Goal: Task Accomplishment & Management: Complete application form

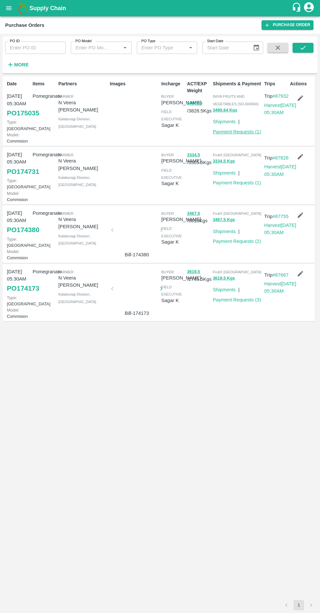
click at [239, 133] on link "Payment Requests ( 1 )" at bounding box center [237, 131] width 48 height 5
click at [20, 65] on strong "More" at bounding box center [21, 64] width 15 height 5
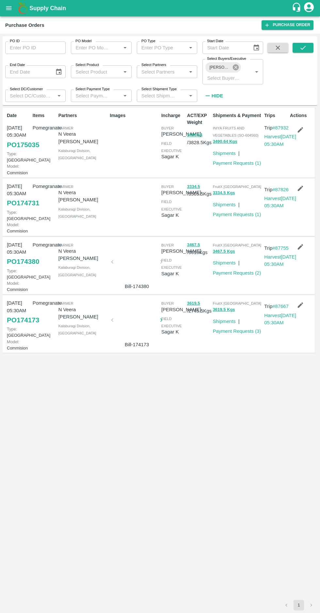
click at [236, 67] on icon at bounding box center [235, 67] width 7 height 7
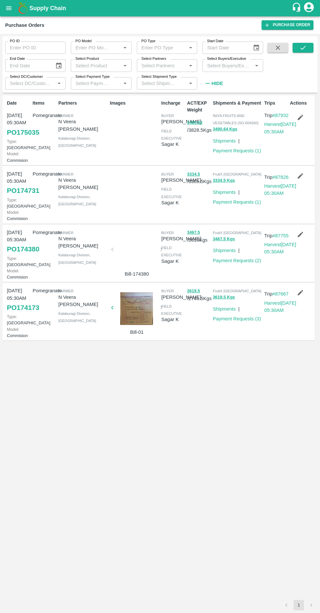
click at [223, 63] on input "Select Buyers/Executive" at bounding box center [228, 65] width 46 height 8
type input "afza"
click at [220, 100] on input "checkbox" at bounding box center [217, 99] width 13 height 13
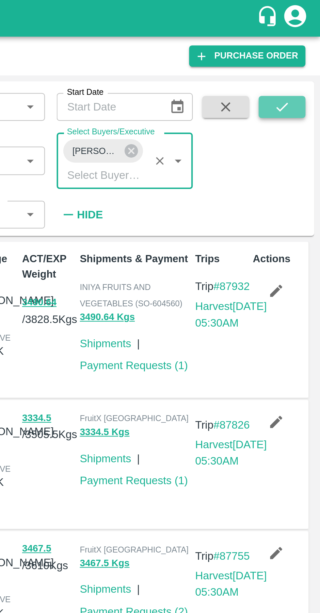
click at [304, 51] on button "submit" at bounding box center [303, 48] width 21 height 10
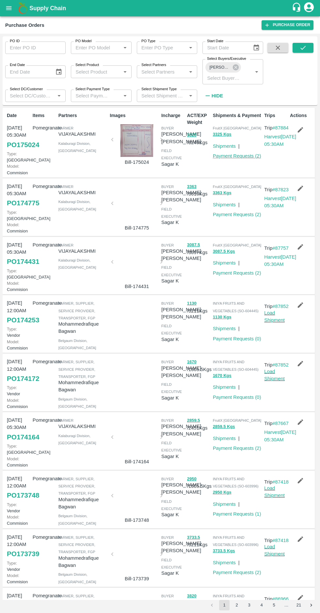
click at [242, 156] on link "Payment Requests ( 2 )" at bounding box center [237, 155] width 48 height 5
click at [241, 158] on link "Payment Requests ( 2 )" at bounding box center [237, 155] width 48 height 5
click at [14, 150] on link "PO 175024" at bounding box center [23, 145] width 32 height 12
click at [239, 153] on link "Payment Requests ( 2 )" at bounding box center [237, 155] width 48 height 5
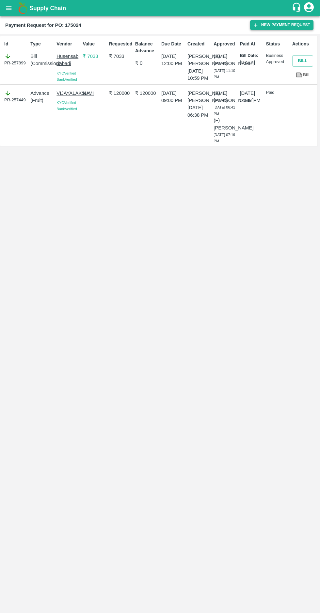
click at [278, 23] on button "New Payment Request" at bounding box center [281, 24] width 63 height 9
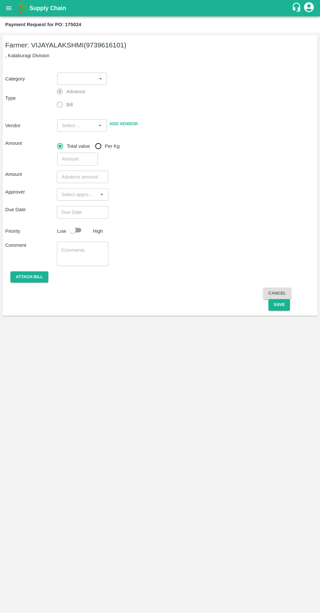
click at [89, 75] on body "Supply Chain Payment Request for PO: 175024 Farmer: VIJAYALAKSHMI (9739616101) …" at bounding box center [160, 306] width 320 height 613
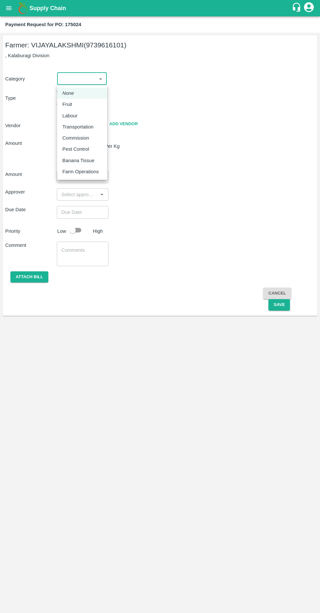
click at [67, 104] on p "Fruit" at bounding box center [67, 104] width 10 height 7
type input "1"
type input "VIJAYALAKSHMI - 9739616101(Farmer)"
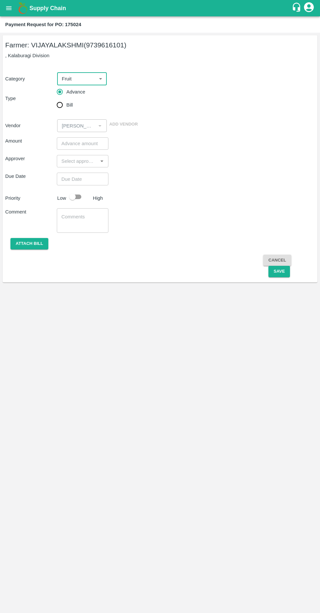
click at [60, 109] on input "Bill" at bounding box center [59, 104] width 13 height 13
radio input "true"
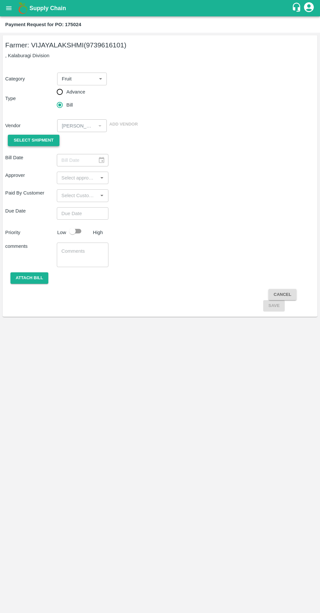
click at [27, 143] on span "Select Shipment" at bounding box center [34, 141] width 40 height 8
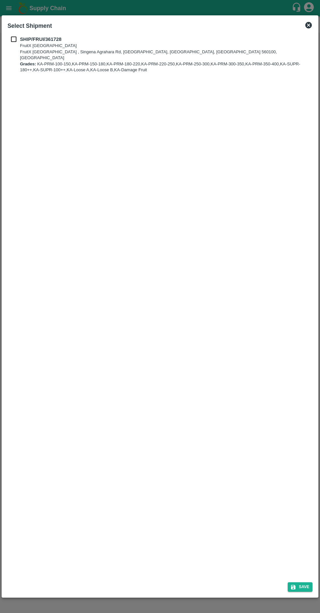
click at [13, 37] on input "checkbox" at bounding box center [14, 39] width 12 height 7
checkbox input "true"
click at [295, 586] on icon "submit" at bounding box center [293, 587] width 5 height 5
type input "11/09/2025"
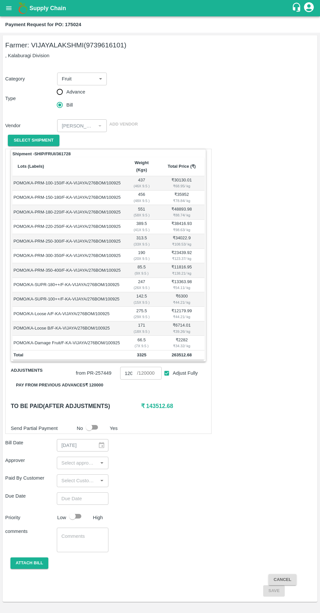
click at [58, 380] on button "Pay from previous advances ₹ 120000" at bounding box center [60, 385] width 98 height 11
click at [79, 459] on input "input" at bounding box center [77, 463] width 37 height 8
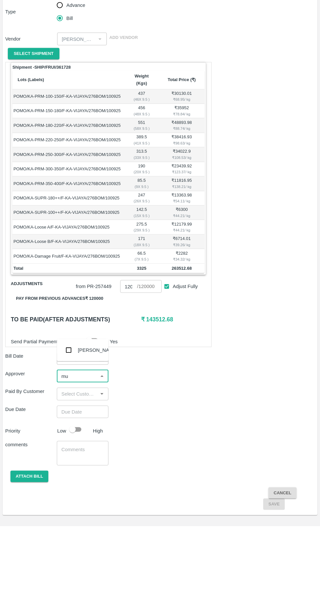
type input "muk"
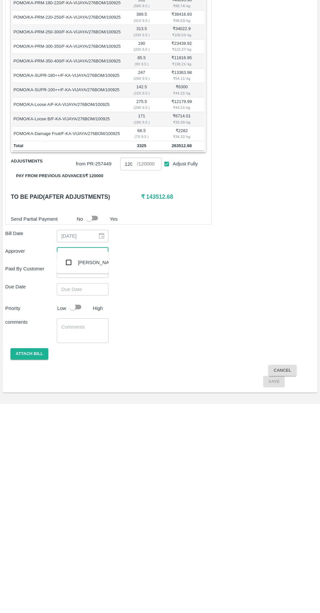
click at [66, 472] on input "checkbox" at bounding box center [68, 471] width 13 height 13
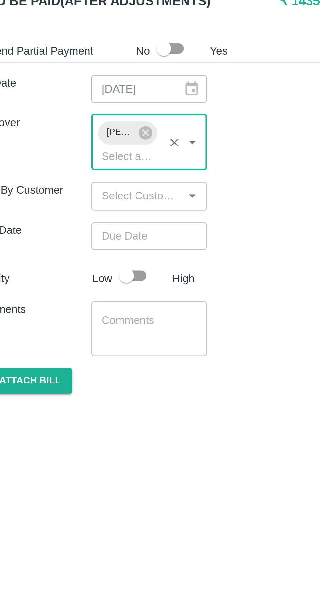
click at [76, 505] on input "Choose date" at bounding box center [80, 511] width 47 height 12
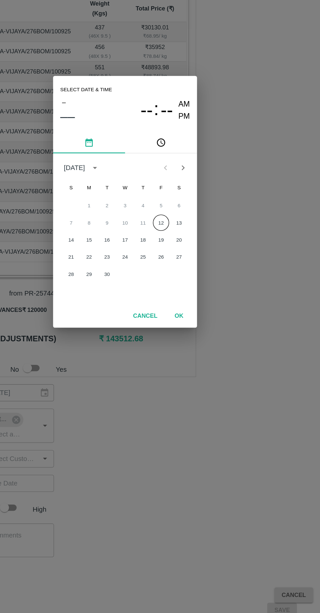
click at [189, 323] on button "12" at bounding box center [186, 322] width 12 height 12
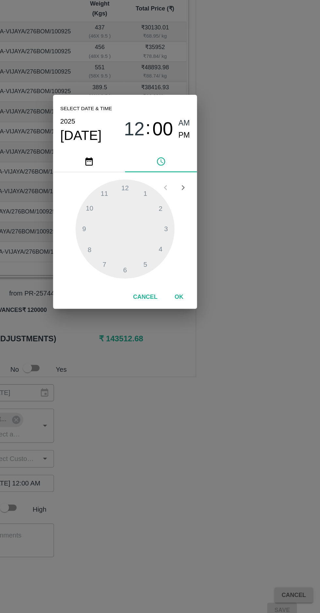
click at [199, 376] on button "OK" at bounding box center [199, 375] width 21 height 11
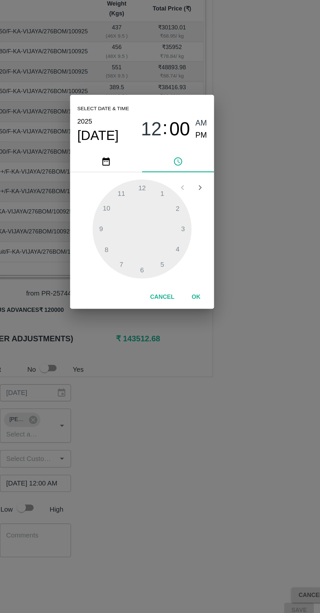
scroll to position [0, 5]
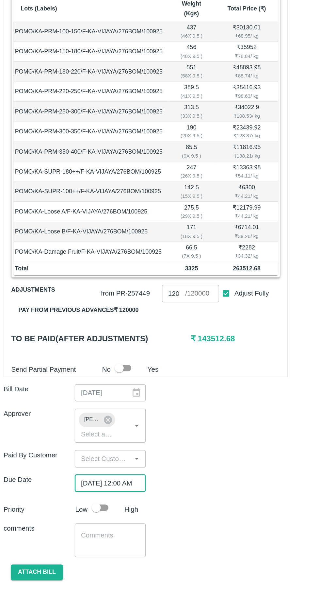
click at [90, 505] on input "12/09/2025 12:00 AM" at bounding box center [80, 511] width 47 height 12
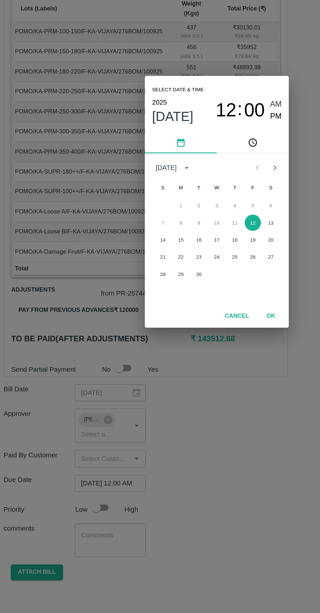
scroll to position [0, 0]
click at [186, 321] on button "12" at bounding box center [186, 322] width 12 height 12
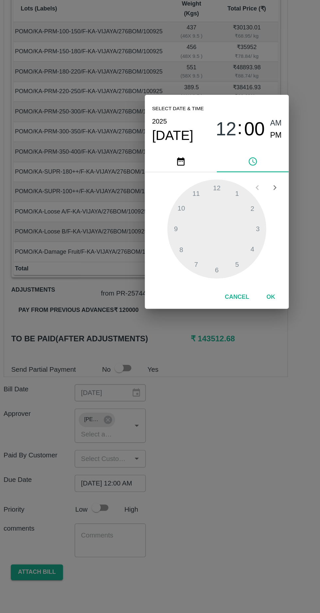
click at [203, 259] on span "PM" at bounding box center [203, 258] width 8 height 9
click at [136, 340] on div at bounding box center [160, 326] width 72 height 72
type input "12/09/2025 08:00 PM"
click at [199, 376] on button "OK" at bounding box center [199, 375] width 21 height 11
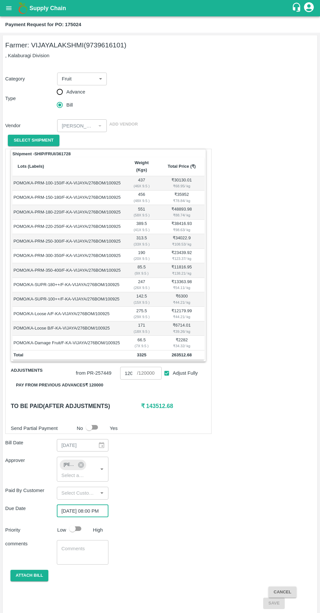
click at [77, 522] on input "checkbox" at bounding box center [72, 528] width 37 height 12
checkbox input "true"
click at [19, 570] on button "Attach bill" at bounding box center [29, 575] width 38 height 11
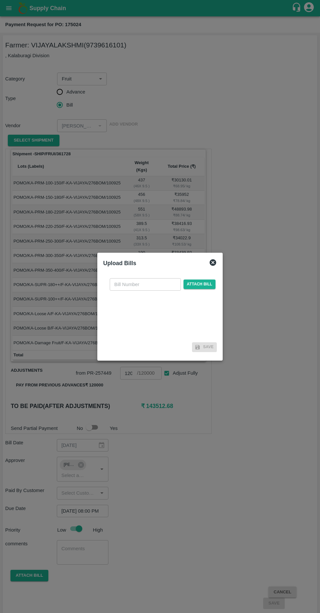
click at [133, 284] on input "text" at bounding box center [145, 284] width 71 height 12
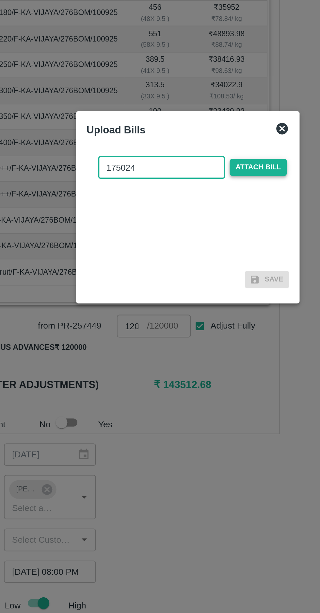
type input "175024"
click at [201, 280] on span "Attach bill" at bounding box center [200, 284] width 32 height 9
click at [0, 0] on input "Attach bill" at bounding box center [0, 0] width 0 height 0
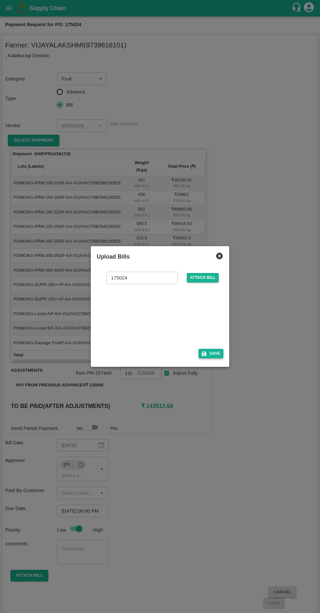
click at [215, 353] on button "Save" at bounding box center [211, 353] width 25 height 9
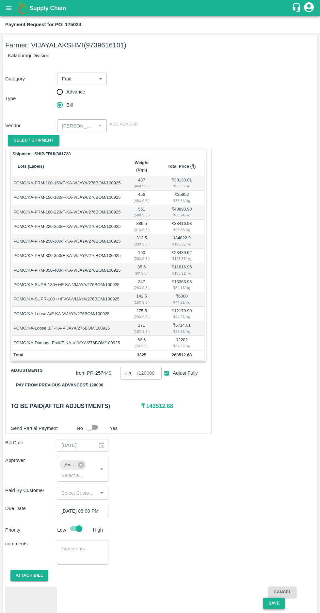
click at [272, 598] on button "Save" at bounding box center [274, 603] width 22 height 11
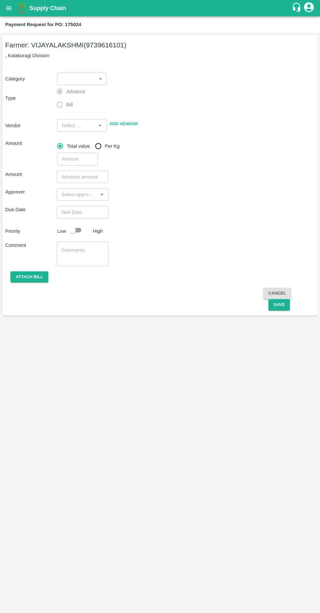
click at [8, 5] on icon "open drawer" at bounding box center [8, 8] width 7 height 7
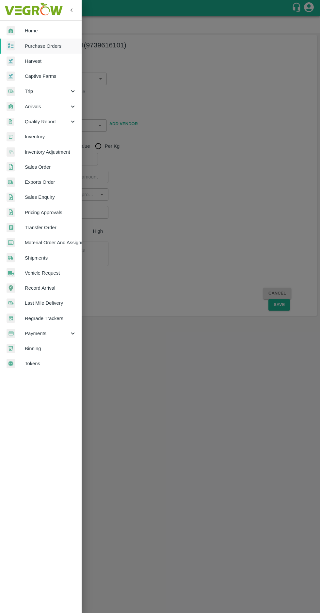
click at [39, 43] on span "Purchase Orders" at bounding box center [51, 45] width 52 height 7
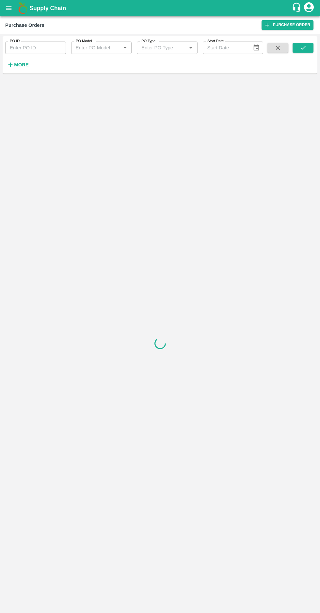
click at [16, 62] on h6 "More" at bounding box center [21, 64] width 15 height 8
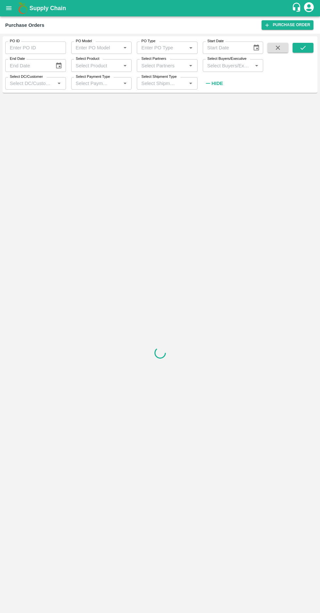
click at [227, 59] on label "Select Buyers/Executive" at bounding box center [227, 58] width 39 height 5
click at [227, 61] on input "Select Buyers/Executive" at bounding box center [228, 65] width 46 height 8
type input "afza"
click at [214, 102] on input "checkbox" at bounding box center [217, 99] width 13 height 13
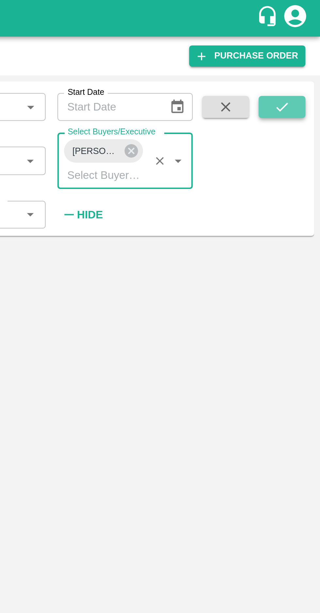
click at [306, 49] on icon "submit" at bounding box center [303, 47] width 7 height 7
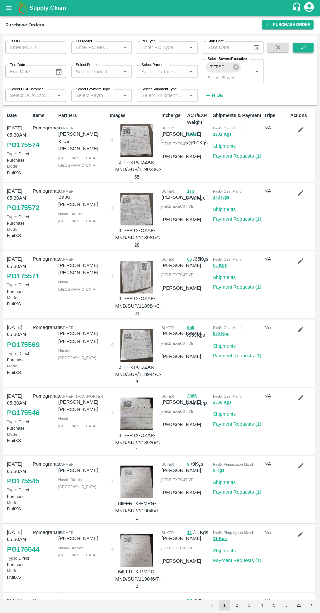
click at [298, 49] on button "submit" at bounding box center [303, 48] width 21 height 10
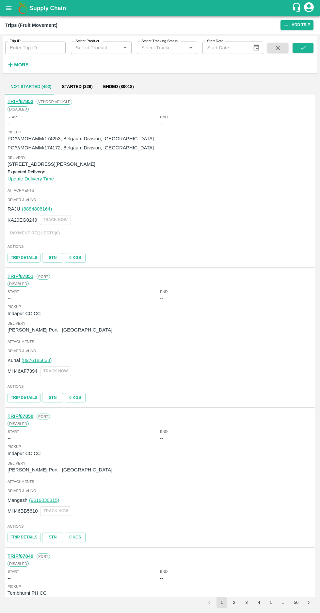
click at [9, 8] on icon "open drawer" at bounding box center [9, 8] width 6 height 4
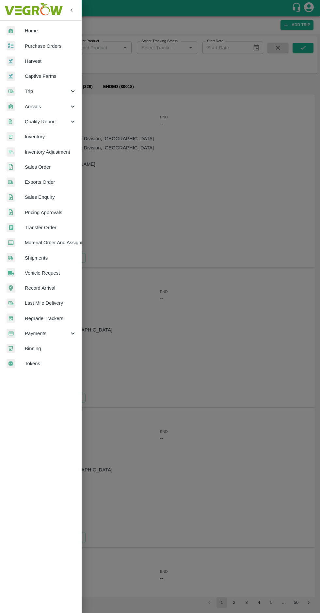
click at [42, 46] on span "Purchase Orders" at bounding box center [51, 45] width 52 height 7
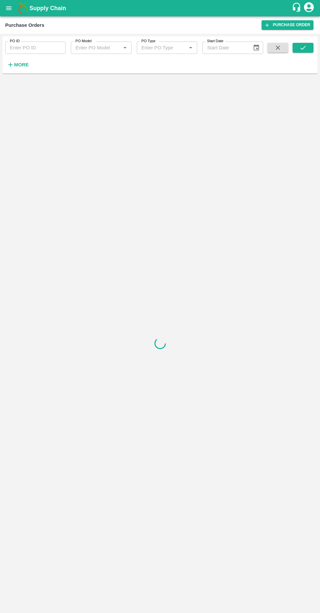
click at [23, 61] on h6 "More" at bounding box center [21, 64] width 15 height 8
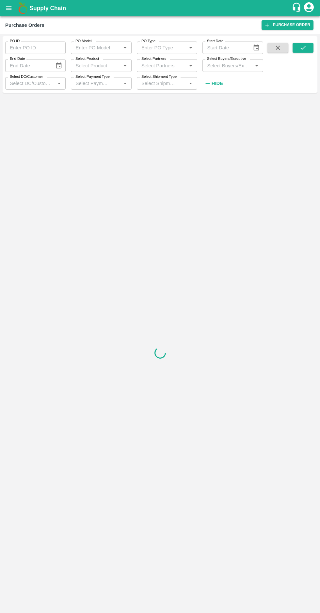
click at [230, 60] on label "Select Buyers/Executive" at bounding box center [226, 58] width 39 height 5
click at [230, 61] on input "Select Buyers/Executive" at bounding box center [228, 65] width 46 height 8
type input "afza"
click at [215, 103] on input "checkbox" at bounding box center [217, 99] width 13 height 13
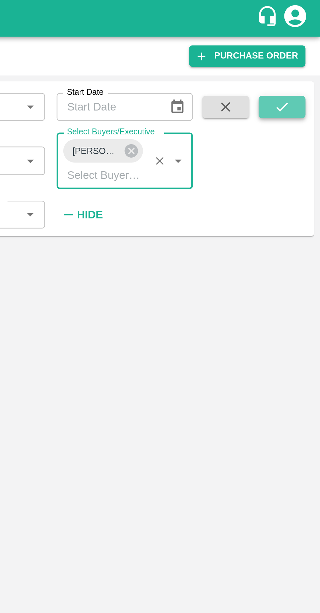
click at [306, 46] on icon "submit" at bounding box center [303, 47] width 7 height 7
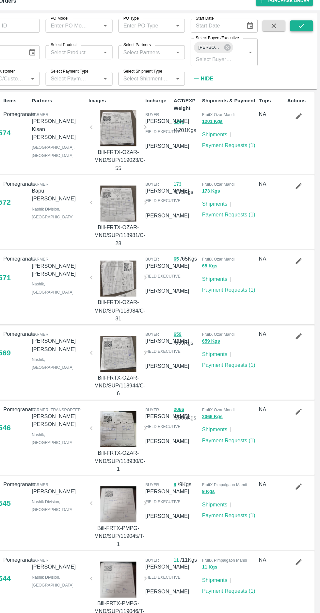
click at [303, 48] on icon "submit" at bounding box center [303, 47] width 7 height 7
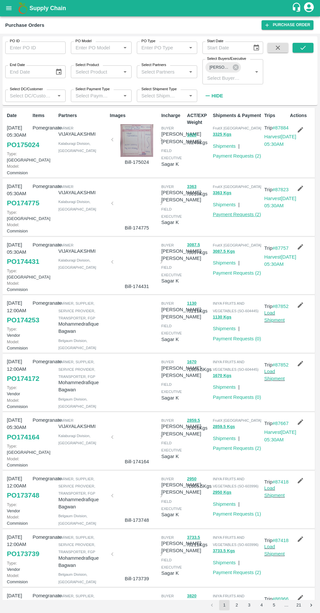
click at [235, 217] on link "Payment Requests ( 2 )" at bounding box center [237, 214] width 48 height 5
click at [240, 156] on link "Payment Requests ( 2 )" at bounding box center [237, 155] width 48 height 5
click at [243, 276] on link "Payment Requests ( 2 )" at bounding box center [237, 272] width 48 height 5
